Goal: Find specific page/section: Find specific page/section

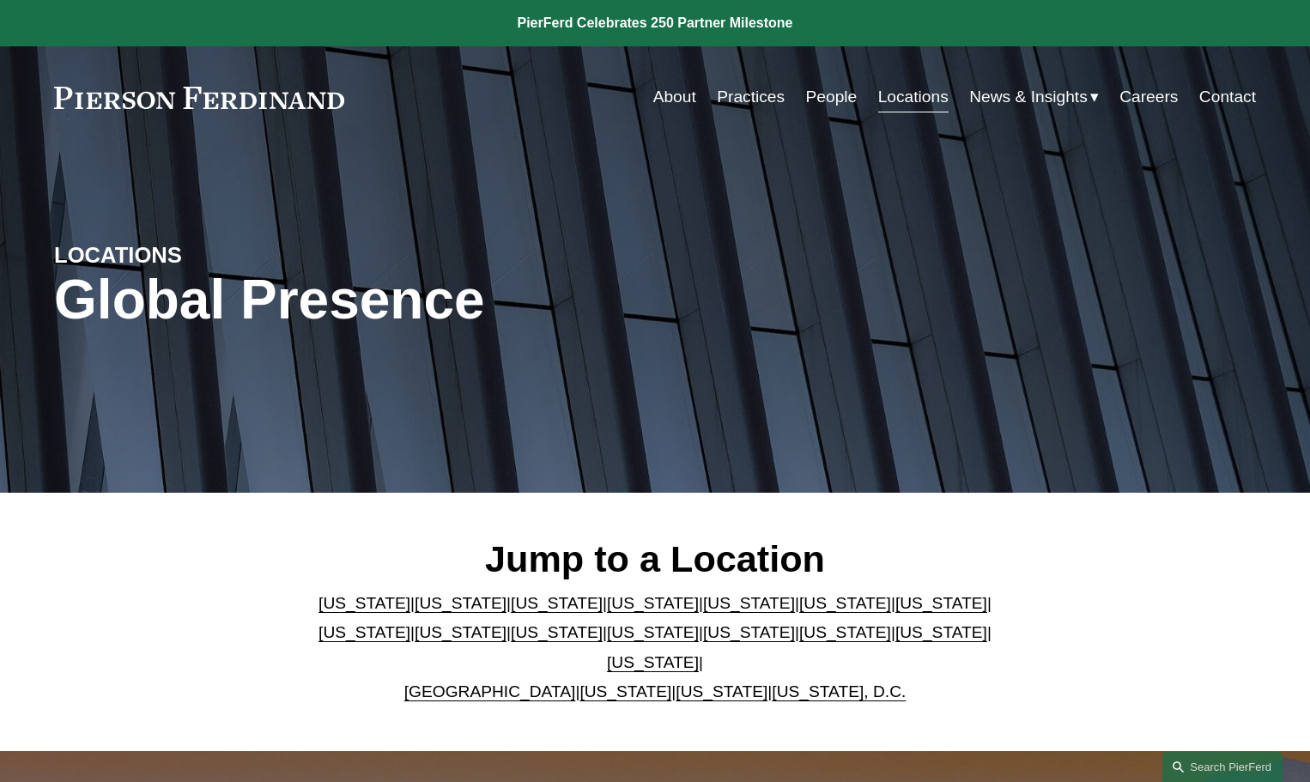
click at [703, 612] on link "[US_STATE]" at bounding box center [749, 603] width 92 height 18
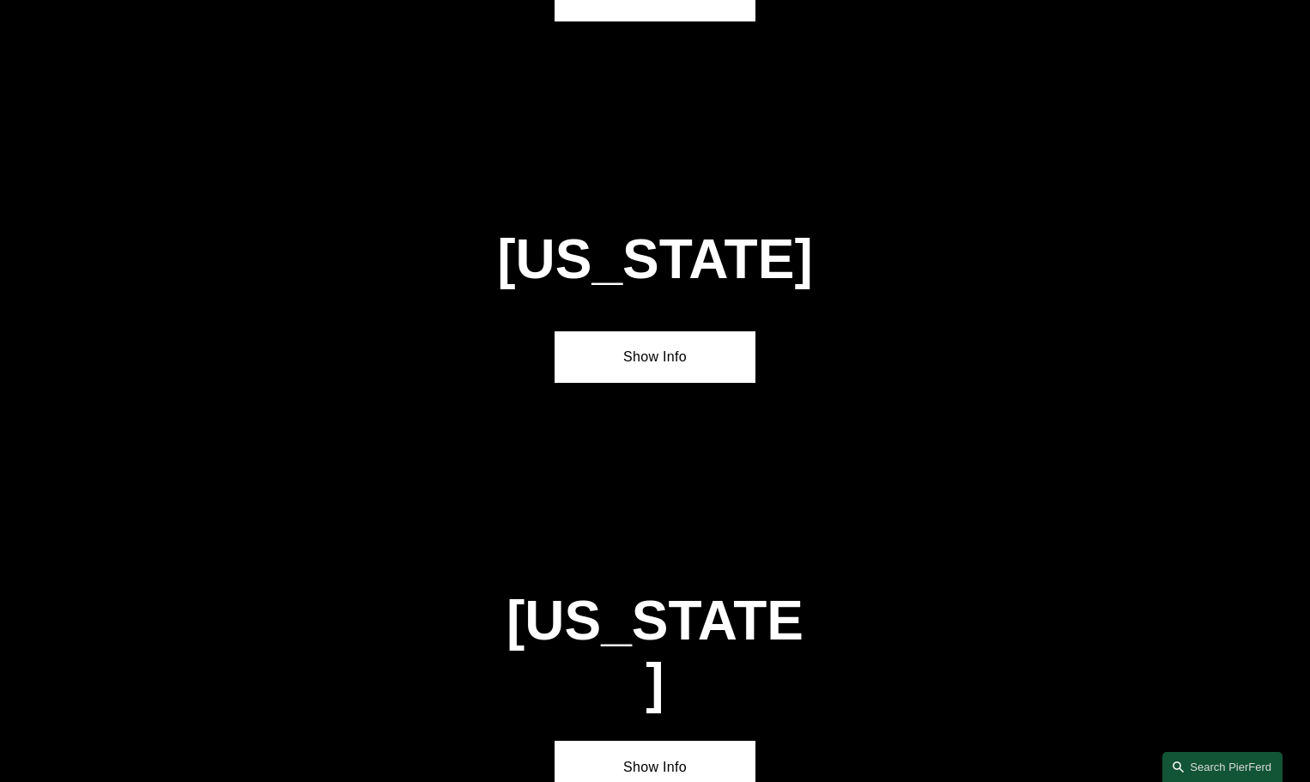
scroll to position [2198, 0]
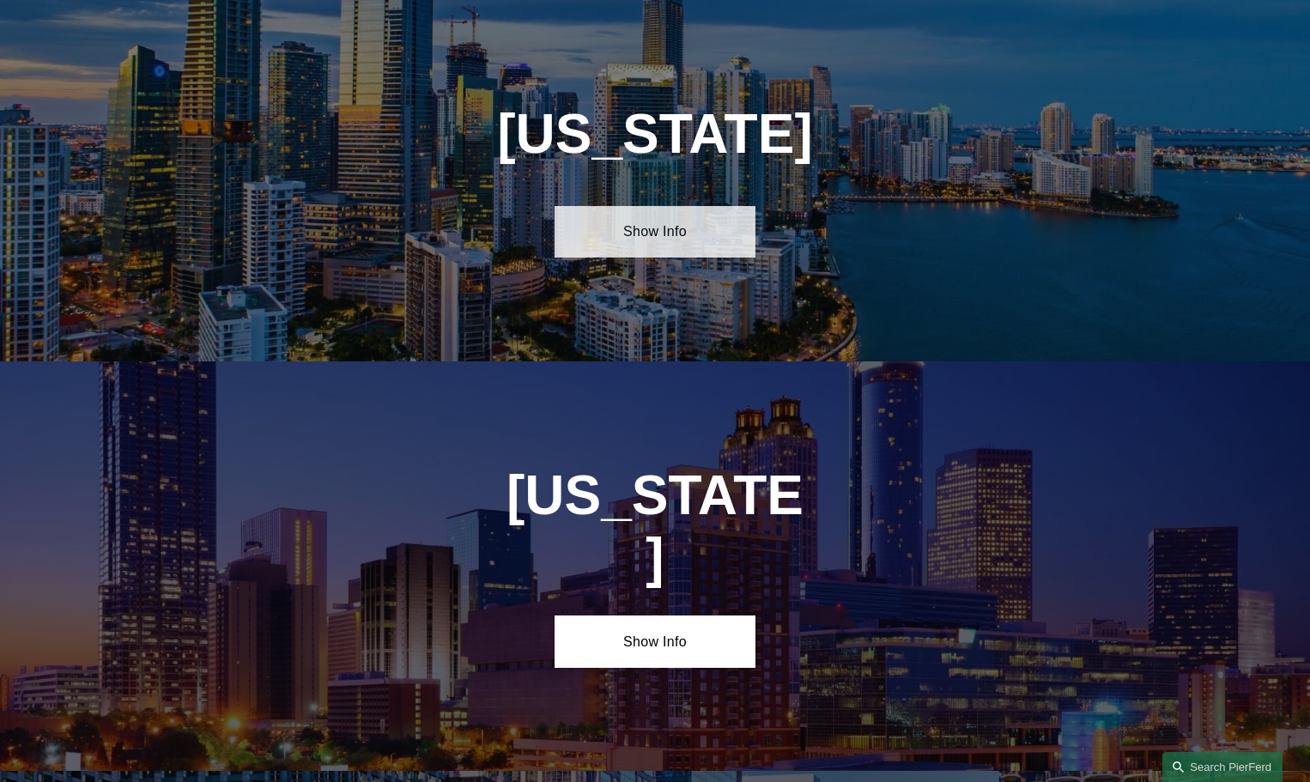
click at [692, 233] on link "Show Info" at bounding box center [654, 232] width 200 height 52
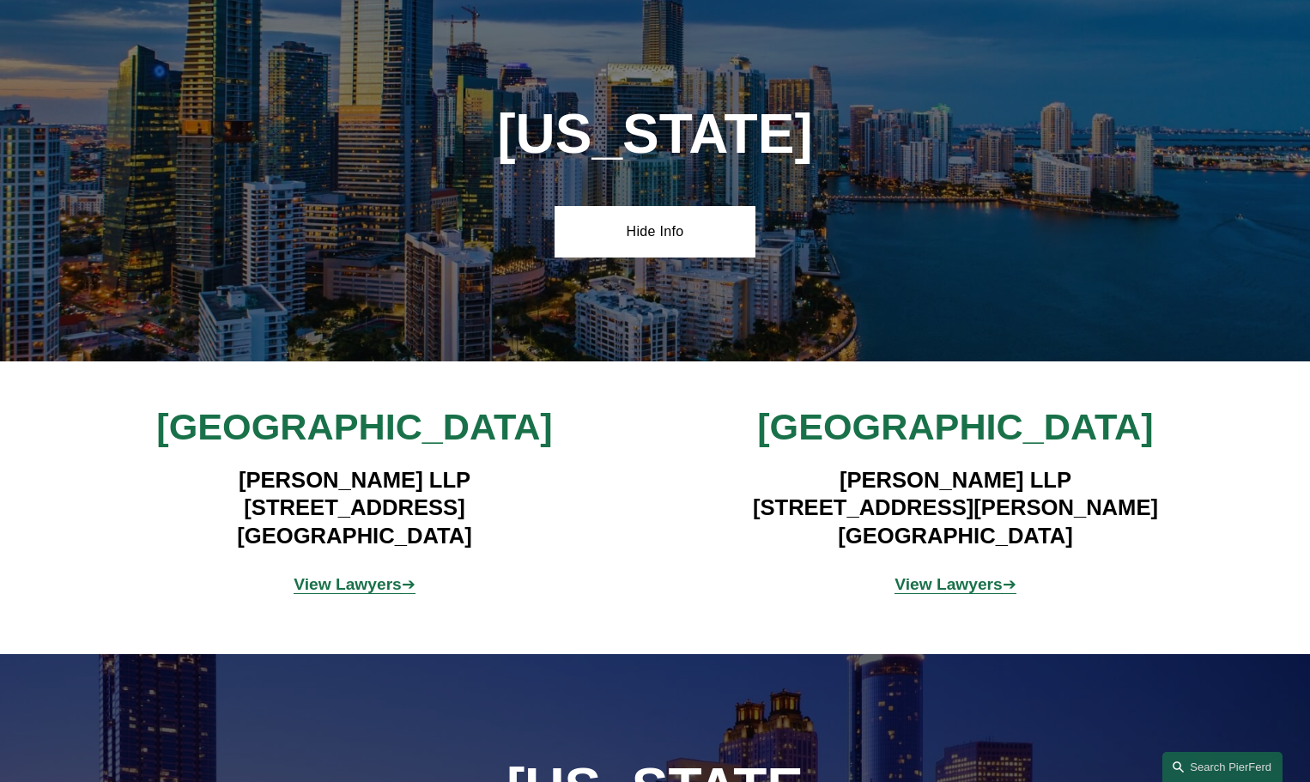
click at [356, 579] on strong "View Lawyers" at bounding box center [348, 584] width 108 height 18
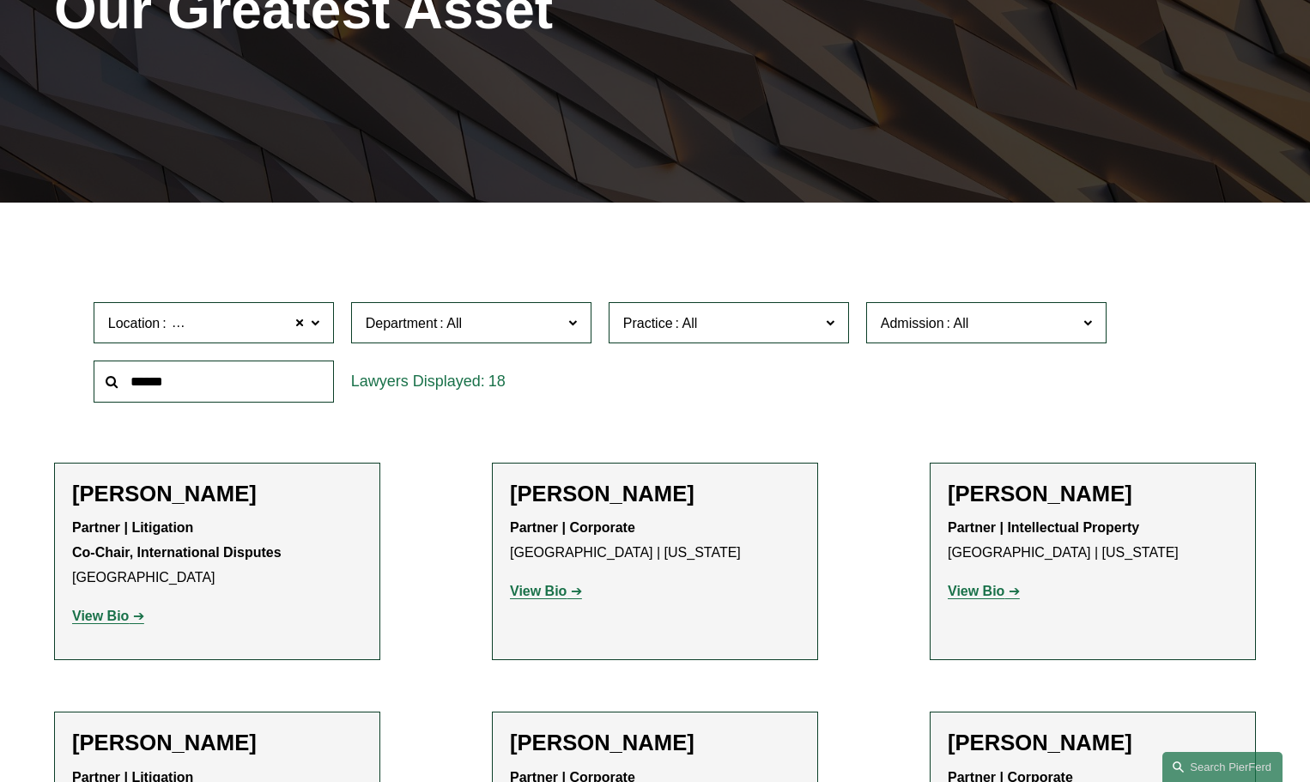
scroll to position [258, 0]
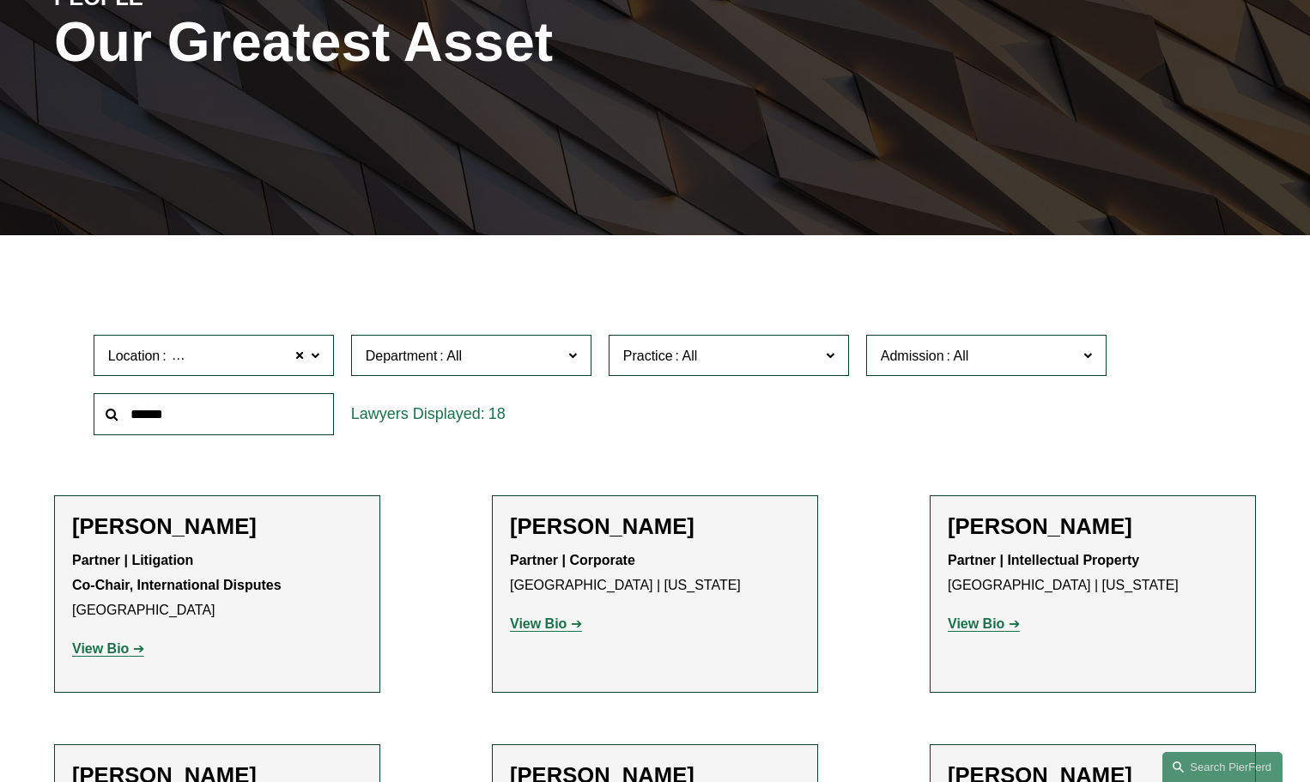
click at [313, 352] on span at bounding box center [315, 354] width 9 height 22
click at [0, 0] on link "[GEOGRAPHIC_DATA]" at bounding box center [0, 0] width 0 height 0
